Goal: Information Seeking & Learning: Learn about a topic

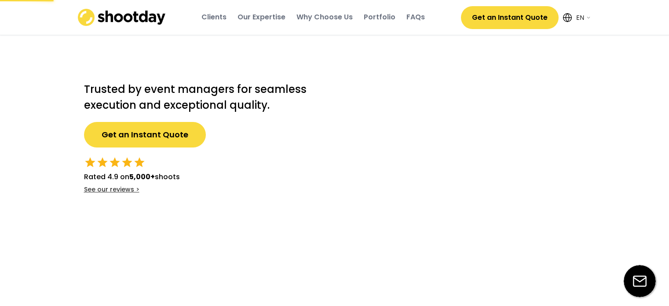
select select ""en""
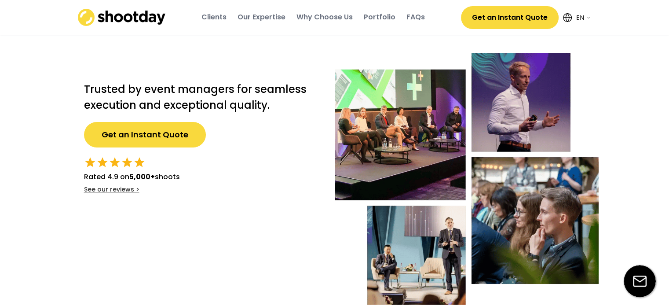
click at [128, 18] on img at bounding box center [122, 17] width 88 height 17
click at [218, 21] on div "Clients" at bounding box center [214, 17] width 25 height 10
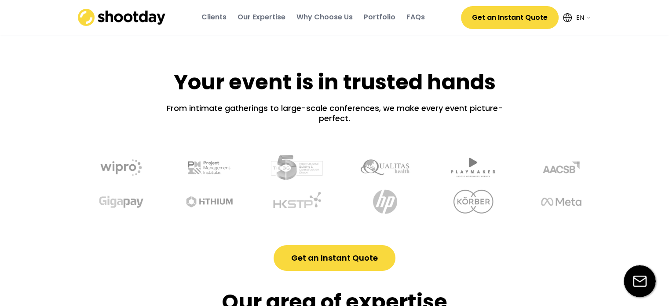
scroll to position [296, 0]
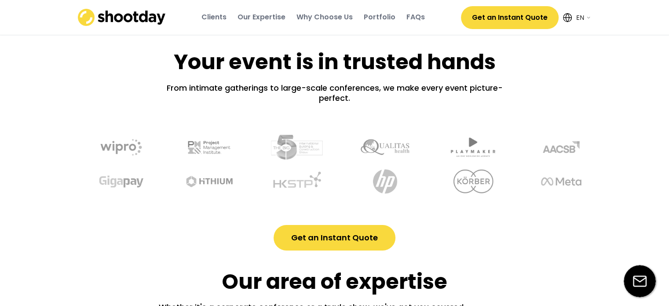
click at [215, 18] on div "Clients" at bounding box center [214, 17] width 25 height 10
click at [211, 21] on div "Clients" at bounding box center [214, 17] width 25 height 10
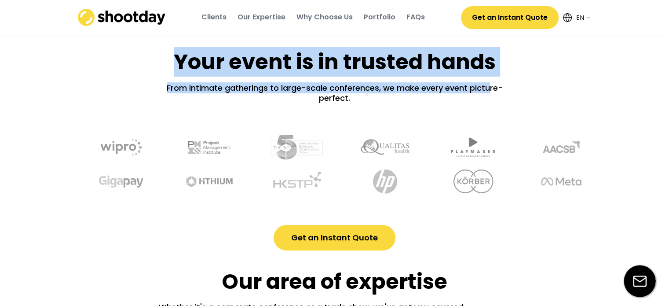
drag, startPoint x: 172, startPoint y: 59, endPoint x: 488, endPoint y: 88, distance: 317.4
click at [488, 88] on div "Your event is in trusted hands From intimate gatherings to large-scale conferen…" at bounding box center [335, 140] width 528 height 219
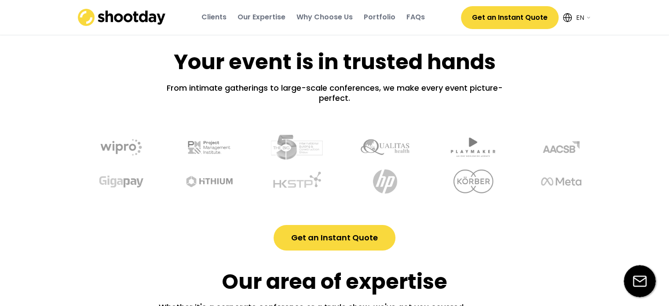
click at [518, 77] on div "Your event is in trusted hands From intimate gatherings to large-scale conferen…" at bounding box center [335, 140] width 528 height 219
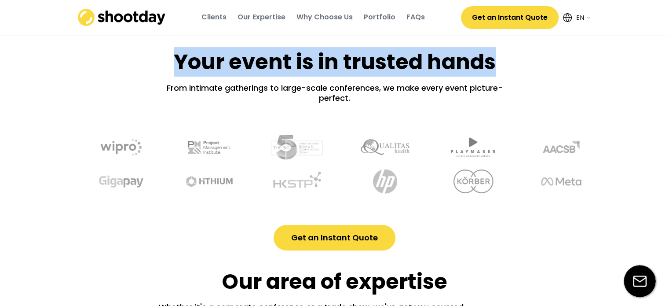
drag, startPoint x: 168, startPoint y: 59, endPoint x: 498, endPoint y: 74, distance: 330.9
click at [498, 74] on div "Your event is in trusted hands From intimate gatherings to large-scale conferen…" at bounding box center [335, 140] width 528 height 219
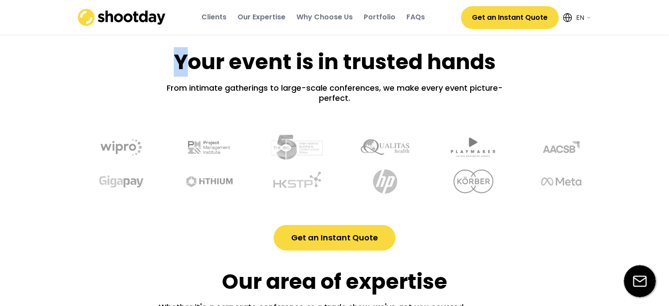
drag, startPoint x: 177, startPoint y: 61, endPoint x: 184, endPoint y: 60, distance: 7.5
click at [184, 60] on h1 "Your event is in trusted hands" at bounding box center [335, 61] width 322 height 27
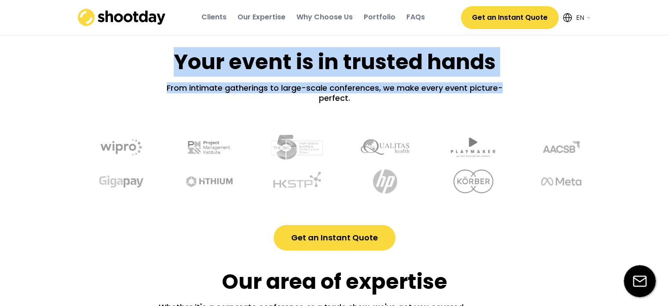
drag, startPoint x: 176, startPoint y: 59, endPoint x: 527, endPoint y: 70, distance: 351.8
click at [527, 70] on div "Your event is in trusted hands From intimate gatherings to large-scale conferen…" at bounding box center [335, 140] width 528 height 219
drag, startPoint x: 177, startPoint y: 63, endPoint x: 520, endPoint y: 81, distance: 344.2
click at [520, 81] on div "Your event is in trusted hands From intimate gatherings to large-scale conferen…" at bounding box center [335, 140] width 528 height 219
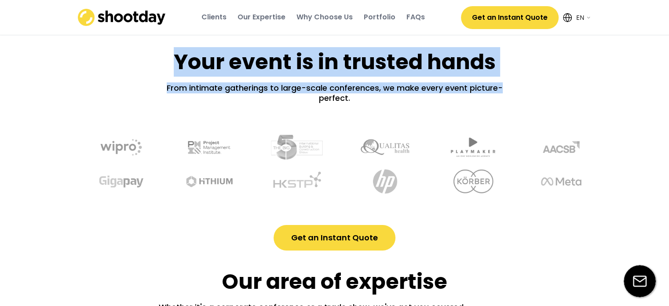
click at [520, 81] on div "Your event is in trusted hands From intimate gatherings to large-scale conferen…" at bounding box center [335, 140] width 528 height 219
drag, startPoint x: 170, startPoint y: 56, endPoint x: 368, endPoint y: 106, distance: 204.2
click at [368, 106] on div "Your event is in trusted hands From intimate gatherings to large-scale conferen…" at bounding box center [335, 140] width 528 height 219
click at [368, 106] on h2 "From intimate gatherings to large-scale conferences, we make every event pictur…" at bounding box center [335, 102] width 352 height 38
drag, startPoint x: 177, startPoint y: 58, endPoint x: 380, endPoint y: 105, distance: 209.1
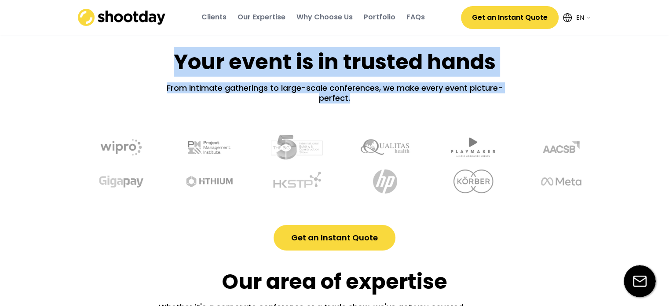
click at [380, 105] on div "Your event is in trusted hands From intimate gatherings to large-scale conferen…" at bounding box center [335, 140] width 528 height 219
copy div "Your event is in trusted hands From intimate gatherings to large-scale conferen…"
click at [236, 99] on h2 "From intimate gatherings to large-scale conferences, we make every event pictur…" at bounding box center [335, 102] width 352 height 38
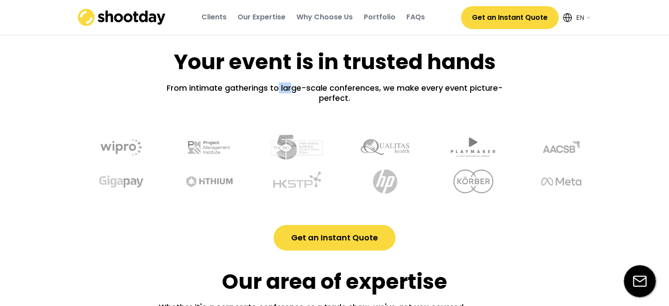
drag, startPoint x: 279, startPoint y: 88, endPoint x: 292, endPoint y: 88, distance: 13.2
click at [292, 88] on h2 "From intimate gatherings to large-scale conferences, we make every event pictur…" at bounding box center [335, 102] width 352 height 38
drag, startPoint x: 279, startPoint y: 85, endPoint x: 330, endPoint y: 91, distance: 50.9
click at [330, 91] on h2 "From intimate gatherings to large-scale conferences, we make every event pictur…" at bounding box center [335, 102] width 352 height 38
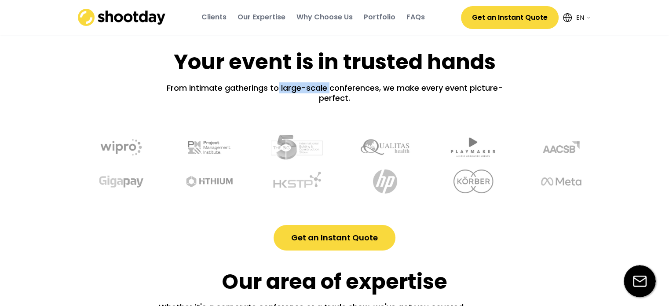
click at [330, 91] on h2 "From intimate gatherings to large-scale conferences, we make every event pictur…" at bounding box center [335, 102] width 352 height 38
drag, startPoint x: 281, startPoint y: 85, endPoint x: 352, endPoint y: 90, distance: 71.1
click at [352, 90] on h2 "From intimate gatherings to large-scale conferences, we make every event pictur…" at bounding box center [335, 102] width 352 height 38
drag, startPoint x: 282, startPoint y: 85, endPoint x: 292, endPoint y: 86, distance: 9.8
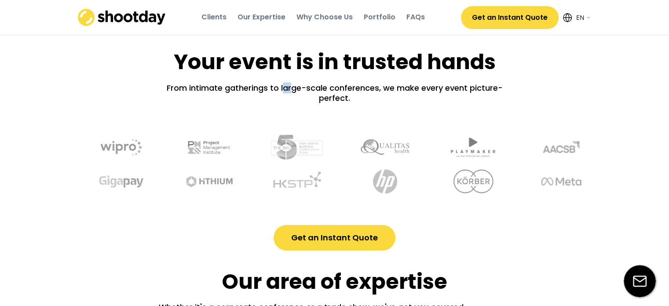
click at [292, 86] on h2 "From intimate gatherings to large-scale conferences, we make every event pictur…" at bounding box center [335, 102] width 352 height 38
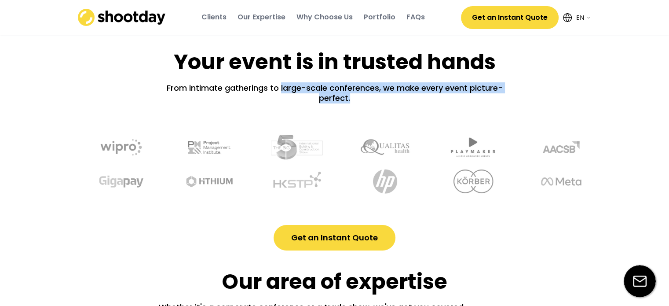
drag, startPoint x: 280, startPoint y: 84, endPoint x: 375, endPoint y: 102, distance: 96.7
click at [375, 102] on h2 "From intimate gatherings to large-scale conferences, we make every event pictur…" at bounding box center [335, 102] width 352 height 38
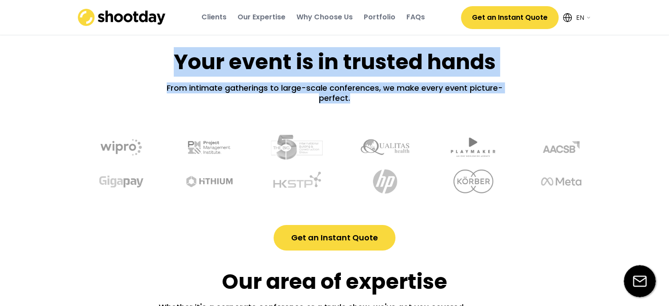
drag, startPoint x: 175, startPoint y: 58, endPoint x: 505, endPoint y: 96, distance: 331.8
click at [505, 96] on div "Your event is in trusted hands From intimate gatherings to large-scale conferen…" at bounding box center [335, 140] width 528 height 219
copy div "Your event is in trusted hands From intimate gatherings to large-scale conferen…"
click at [363, 70] on h1 "Your event is in trusted hands" at bounding box center [335, 61] width 322 height 27
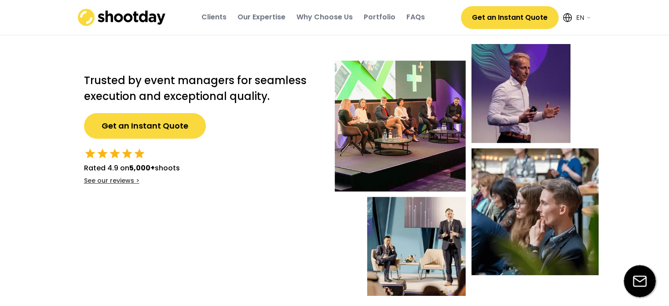
scroll to position [0, 0]
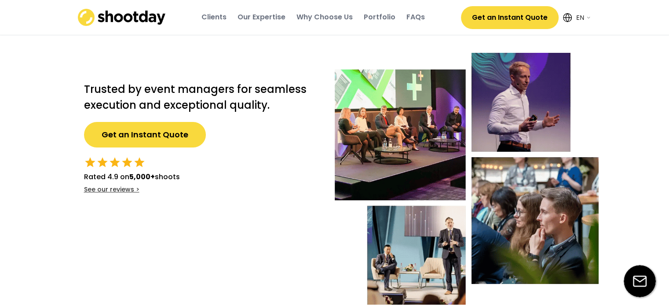
click at [143, 23] on img at bounding box center [122, 17] width 88 height 17
click at [140, 15] on img at bounding box center [122, 17] width 88 height 17
click at [224, 15] on div "Clients" at bounding box center [214, 17] width 25 height 10
click at [146, 15] on img at bounding box center [122, 17] width 88 height 17
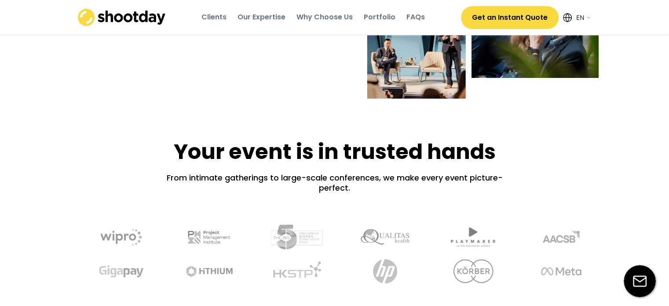
scroll to position [207, 0]
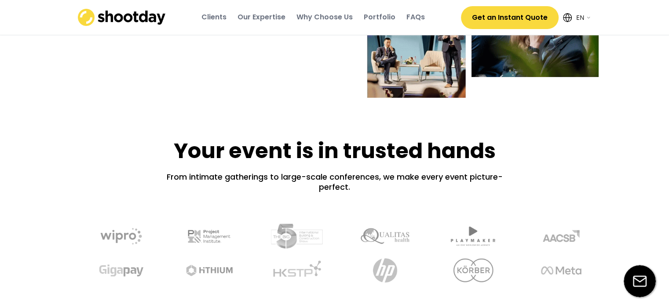
click at [386, 13] on div "Portfolio" at bounding box center [380, 17] width 32 height 10
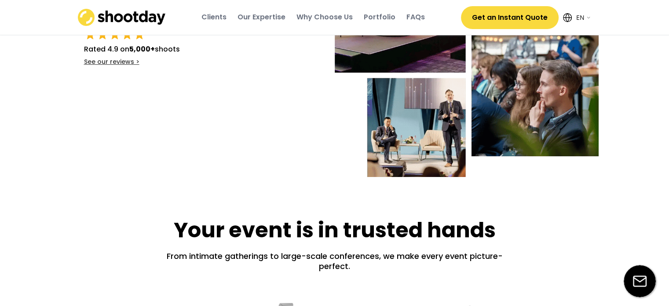
scroll to position [0, 0]
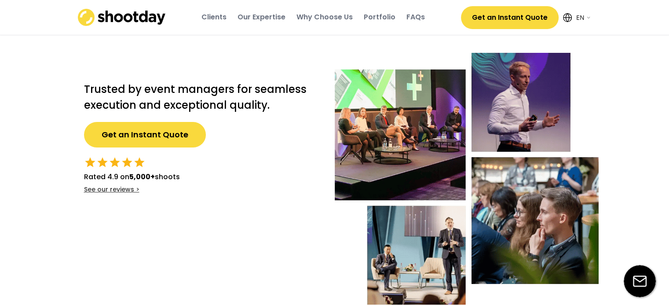
click at [136, 14] on img at bounding box center [122, 17] width 88 height 17
click at [220, 21] on div "Clients" at bounding box center [214, 17] width 25 height 10
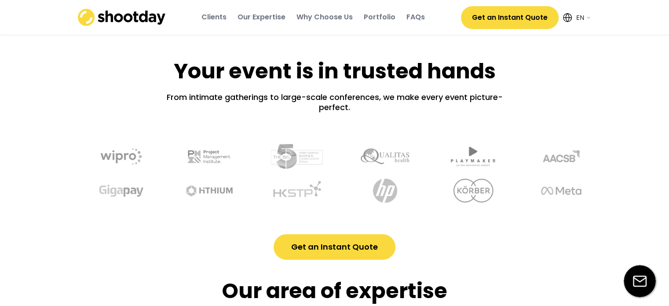
scroll to position [296, 0]
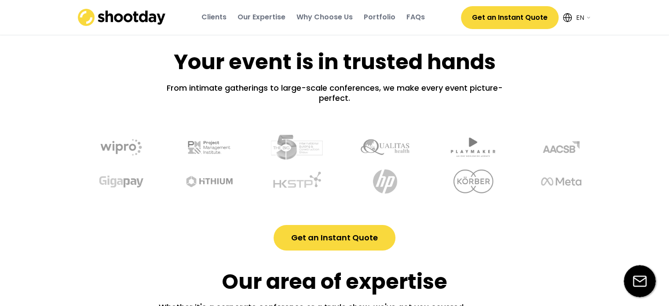
click at [415, 20] on div "FAQs" at bounding box center [416, 17] width 18 height 10
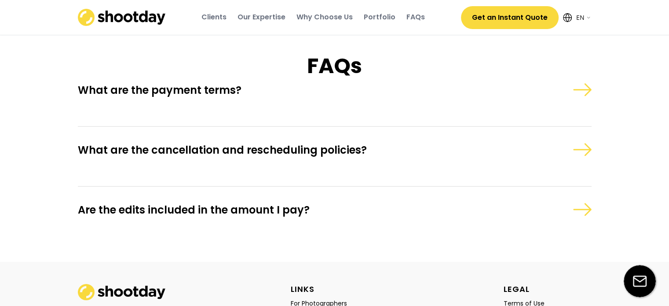
scroll to position [2588, 0]
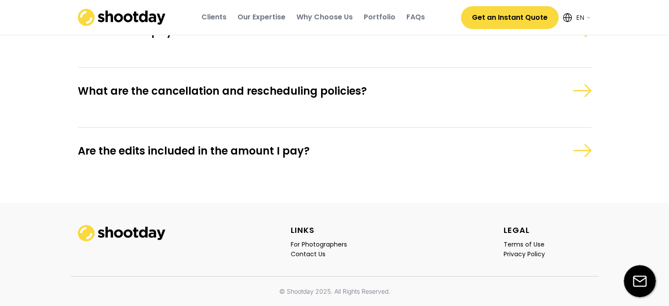
click at [482, 45] on div "What are the payment terms?" at bounding box center [335, 44] width 514 height 47
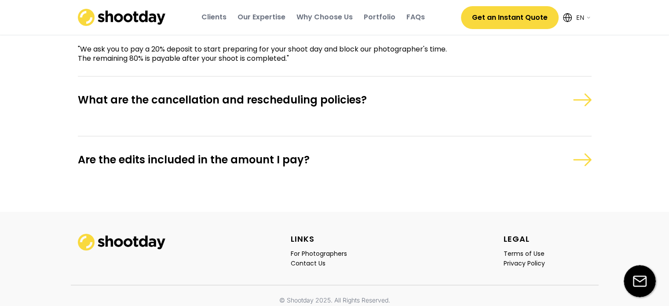
click at [483, 90] on div "What are the payment terms? "We ask you to pay a 20% deposit to start preparing…" at bounding box center [335, 51] width 514 height 78
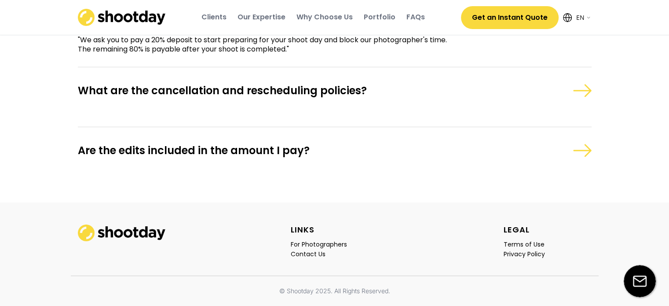
scroll to position [2615, 0]
click at [483, 97] on div "What are the cancellation and rescheduling policies?" at bounding box center [296, 91] width 437 height 14
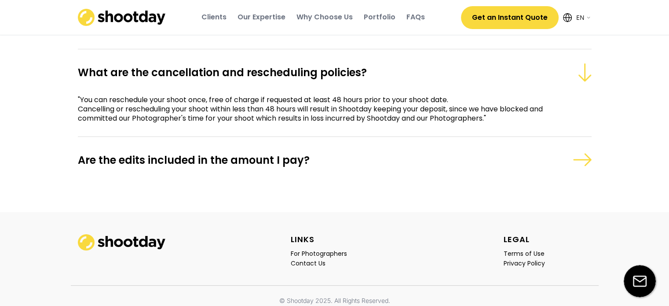
click at [419, 50] on div "What are the payment terms? "We ask you to pay a 20% deposit to start preparing…" at bounding box center [335, 17] width 514 height 65
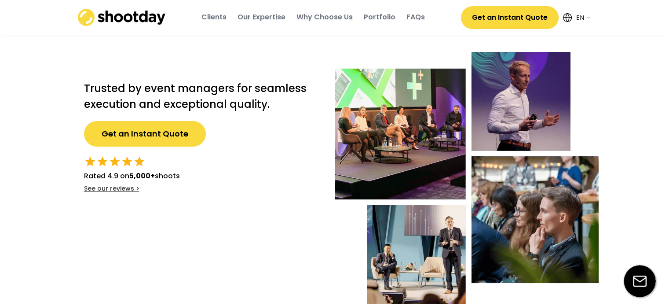
scroll to position [0, 0]
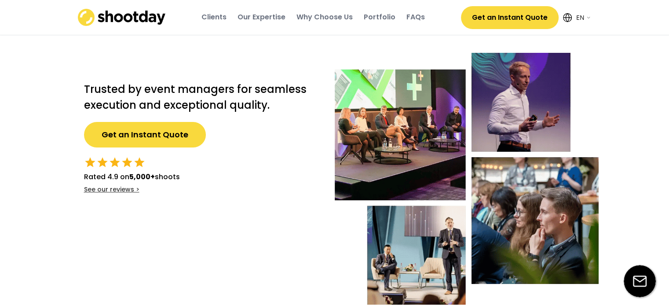
click at [134, 15] on img at bounding box center [122, 17] width 88 height 17
